Goal: Task Accomplishment & Management: Complete application form

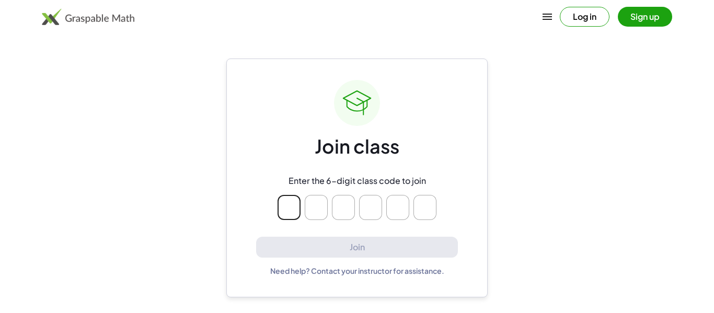
type input "*"
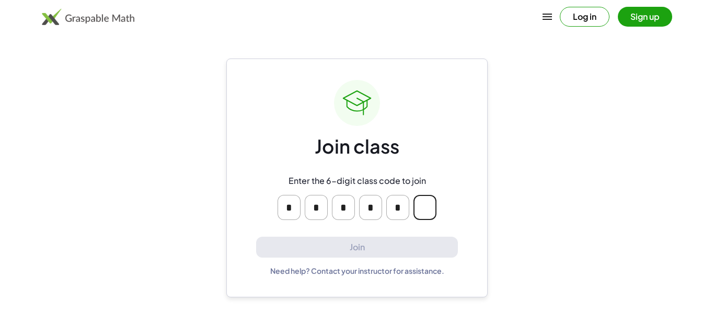
type input "*"
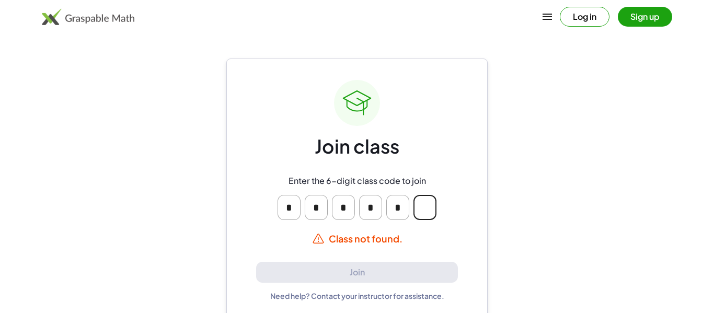
type input "*"
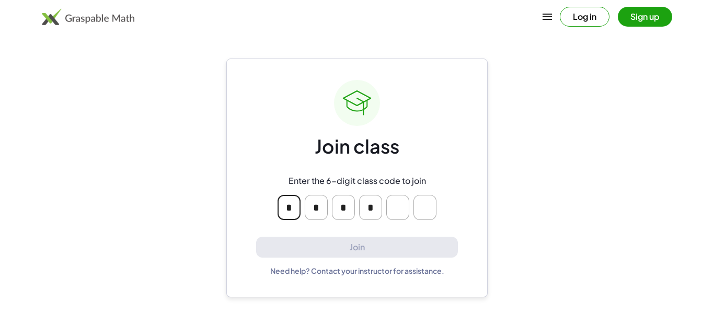
type input "*"
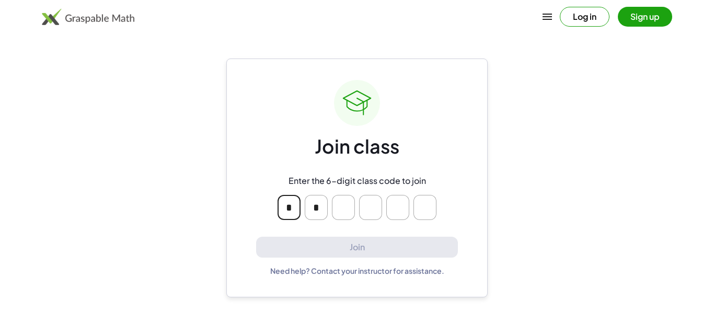
type input "*"
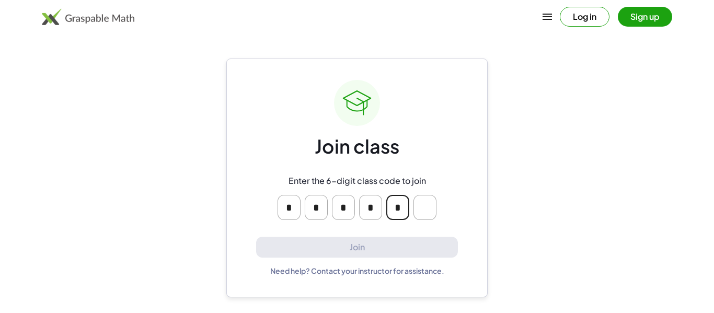
type input "*"
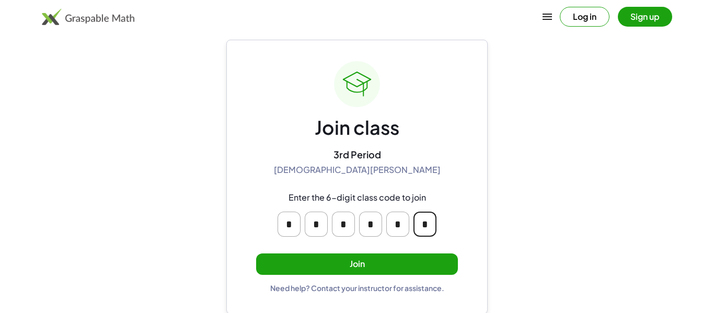
scroll to position [20, 0]
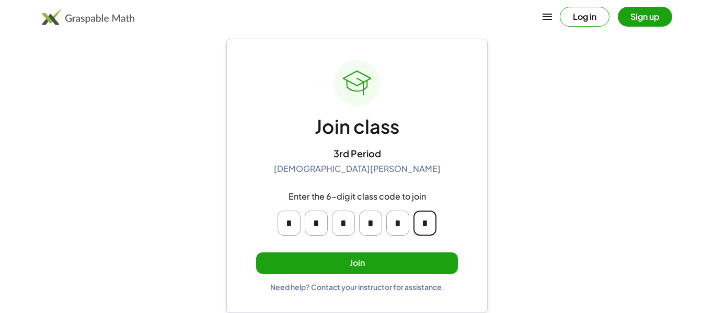
type input "*"
click at [407, 256] on button "Join" at bounding box center [357, 263] width 202 height 21
